Goal: Information Seeking & Learning: Learn about a topic

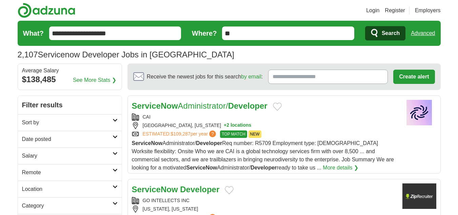
click at [44, 176] on h2 "Remote" at bounding box center [67, 172] width 91 height 8
click at [26, 188] on link "Remote jobs" at bounding box center [37, 188] width 31 height 6
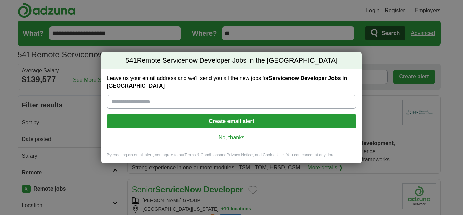
click at [232, 137] on link "No, thanks" at bounding box center [231, 137] width 239 height 7
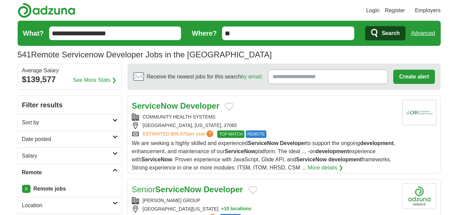
click at [39, 136] on h2 "Date posted" at bounding box center [67, 139] width 91 height 8
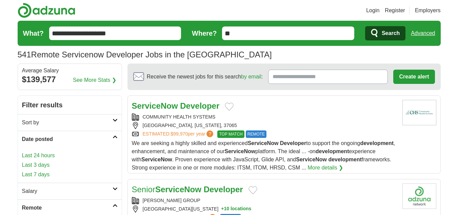
click at [35, 155] on link "Last 24 hours" at bounding box center [70, 155] width 96 height 8
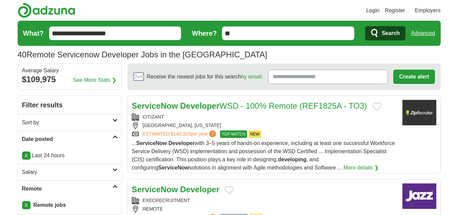
click at [45, 138] on h2 "Date posted" at bounding box center [67, 139] width 91 height 8
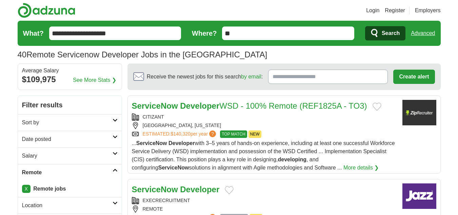
click at [42, 170] on h2 "Remote" at bounding box center [67, 172] width 91 height 8
click at [50, 124] on h2 "Sort by" at bounding box center [67, 122] width 91 height 8
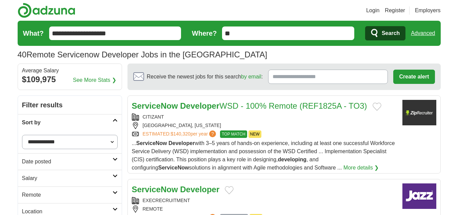
click at [38, 144] on select "**********" at bounding box center [70, 142] width 96 height 14
select select "**********"
click at [22, 135] on select "**********" at bounding box center [70, 142] width 96 height 14
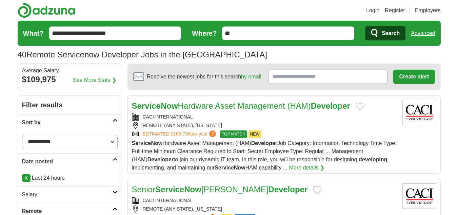
click at [52, 126] on h2 "Sort by" at bounding box center [67, 122] width 91 height 8
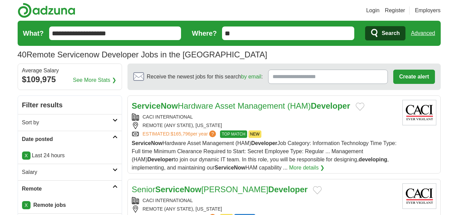
click at [47, 141] on h2 "Date posted" at bounding box center [67, 139] width 91 height 8
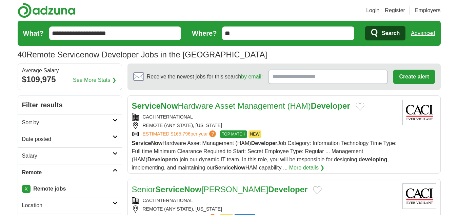
click at [44, 169] on h2 "Remote" at bounding box center [67, 172] width 91 height 8
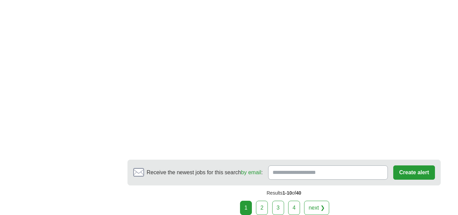
scroll to position [1187, 0]
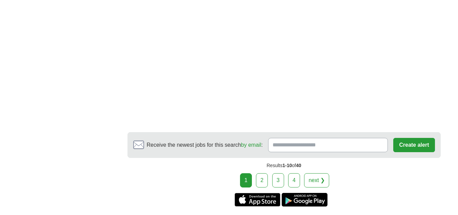
click at [264, 179] on link "2" at bounding box center [262, 180] width 12 height 14
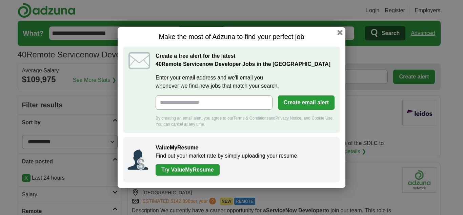
click at [341, 35] on button "button" at bounding box center [339, 32] width 5 height 5
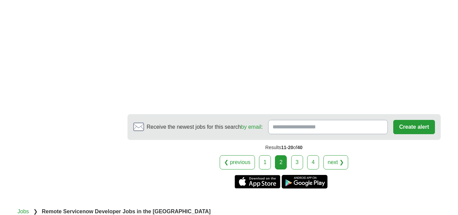
scroll to position [1017, 0]
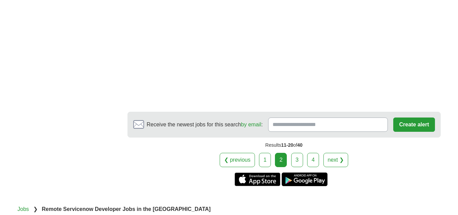
click at [300, 154] on link "3" at bounding box center [297, 160] width 12 height 14
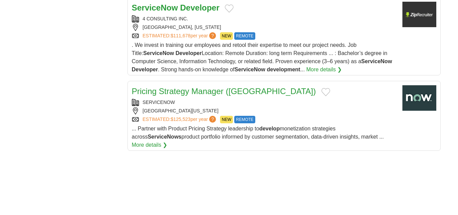
scroll to position [882, 0]
